Goal: Check status: Check status

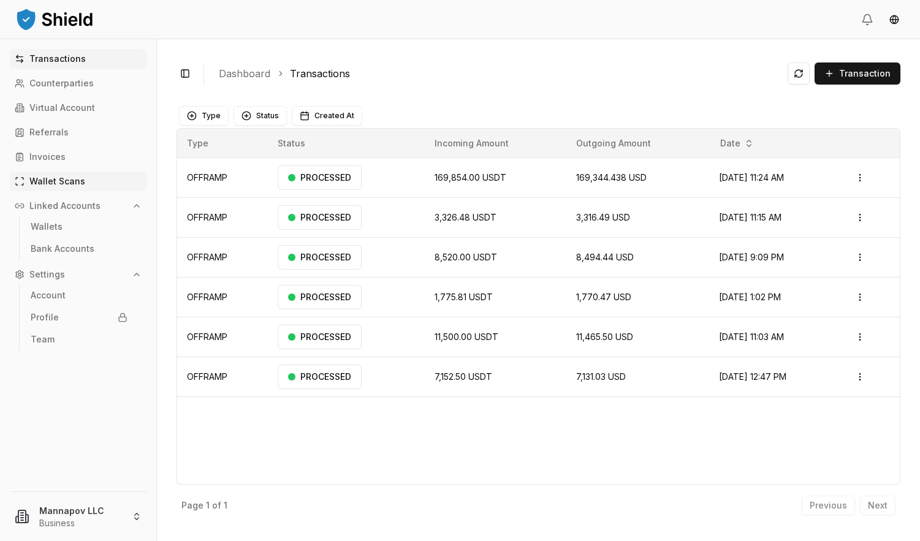
click at [40, 185] on p "Wallet Scans" at bounding box center [57, 181] width 56 height 9
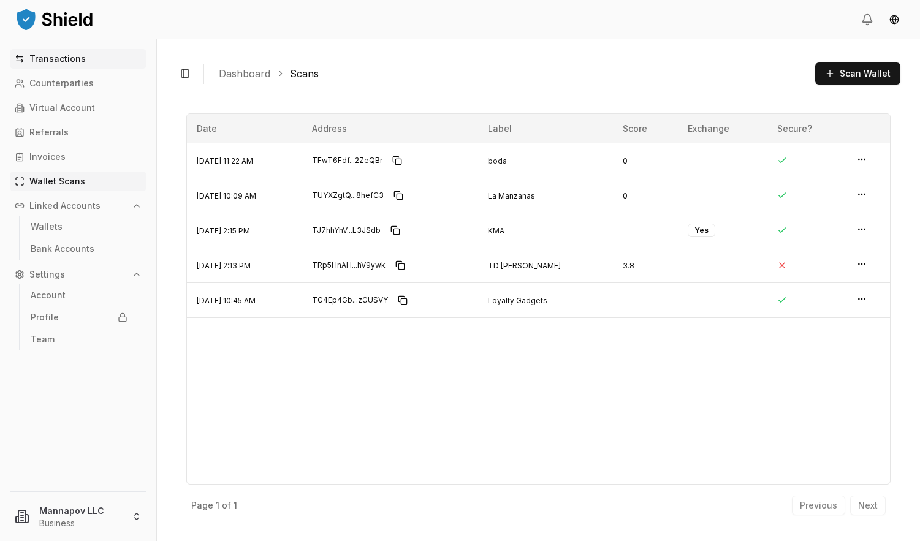
click at [46, 61] on p "Transactions" at bounding box center [57, 59] width 56 height 9
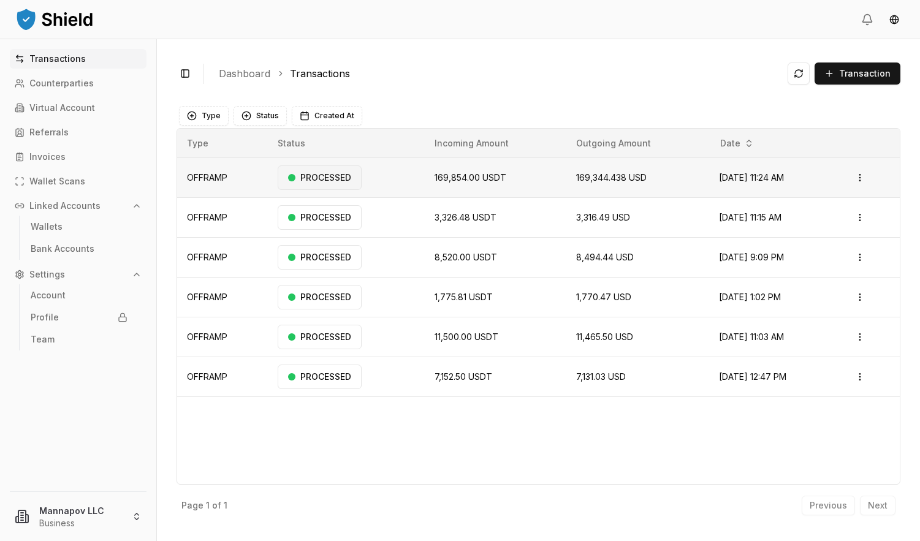
click at [296, 181] on div "PROCESSED" at bounding box center [320, 178] width 84 height 25
click at [318, 175] on div "PROCESSED" at bounding box center [320, 178] width 84 height 25
click at [859, 180] on html "Transactions Counterparties Virtual Account Referrals Invoices Wallet Scans Lin…" at bounding box center [460, 270] width 920 height 541
click at [820, 227] on p "View Details" at bounding box center [825, 226] width 45 height 7
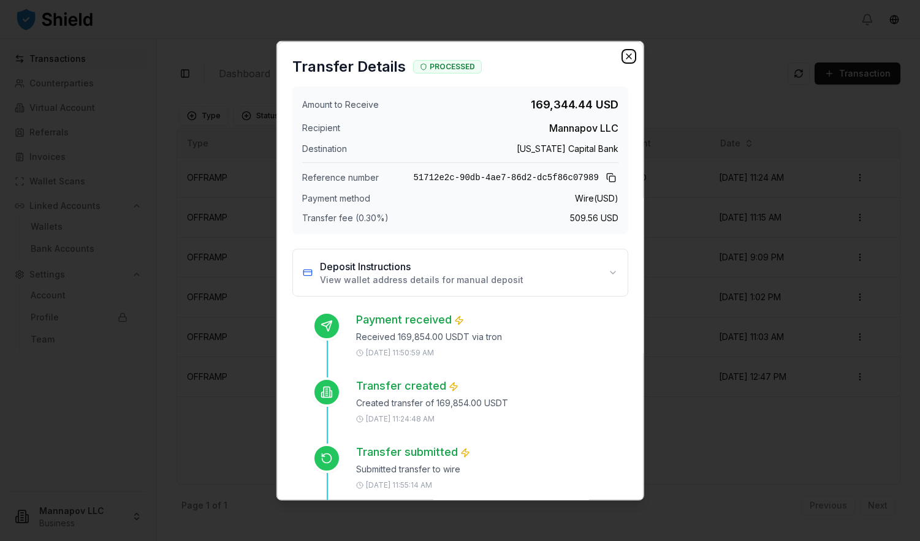
click at [631, 53] on icon "button" at bounding box center [629, 55] width 5 height 5
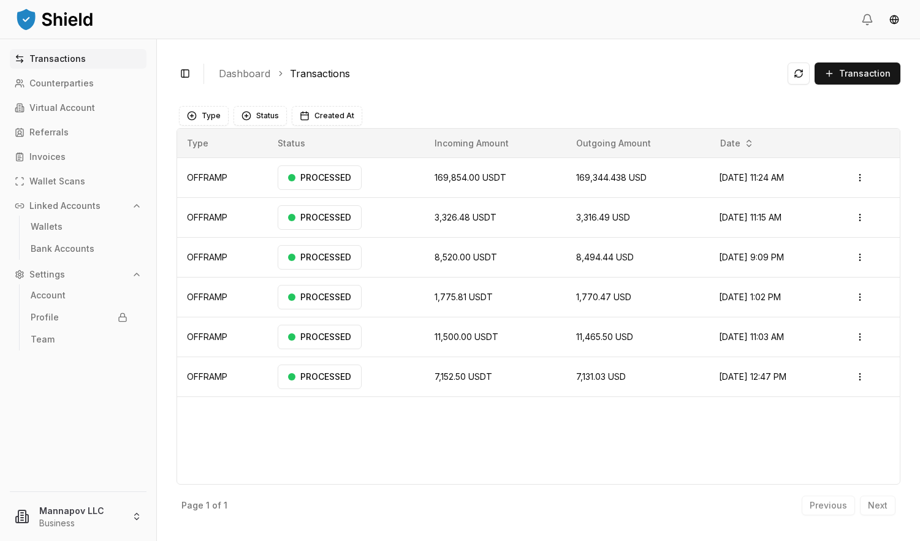
click at [210, 25] on header at bounding box center [460, 19] width 920 height 39
